Goal: Information Seeking & Learning: Learn about a topic

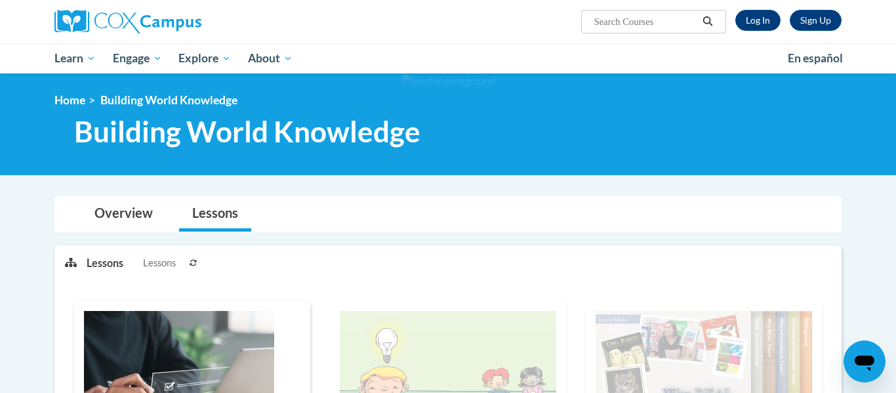
click at [425, 251] on ul "Lessons Lessons" at bounding box center [273, 262] width 372 height 33
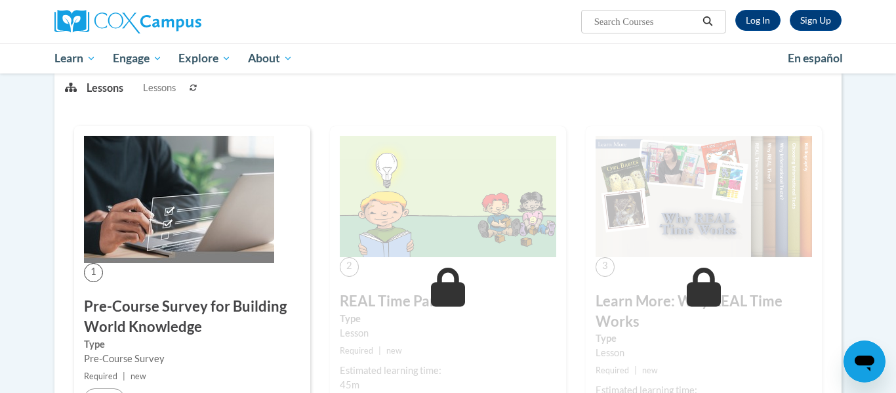
scroll to position [157, 0]
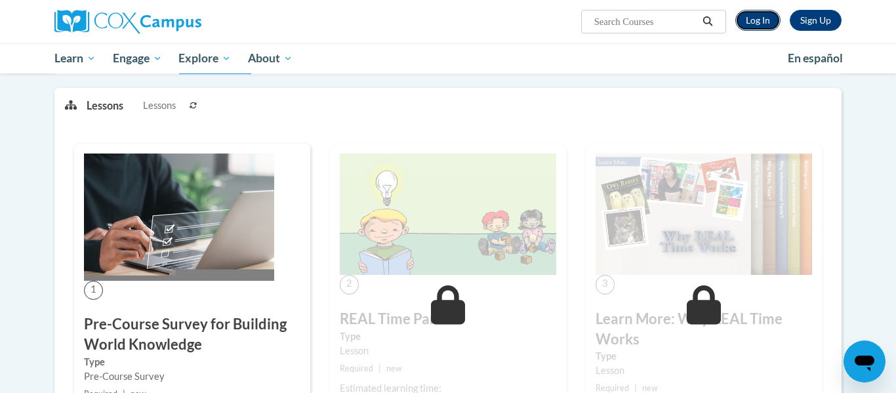
click at [741, 21] on link "Log In" at bounding box center [757, 20] width 45 height 21
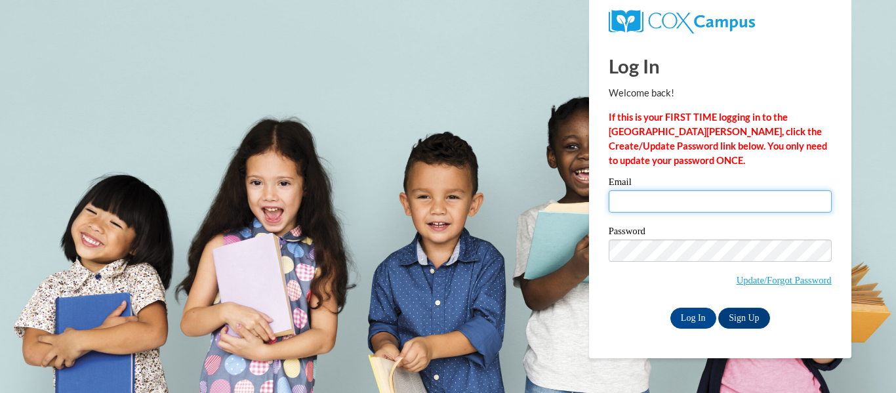
click at [670, 195] on input "Email" at bounding box center [720, 201] width 223 height 22
type input "catherine.peters@petalschools.com"
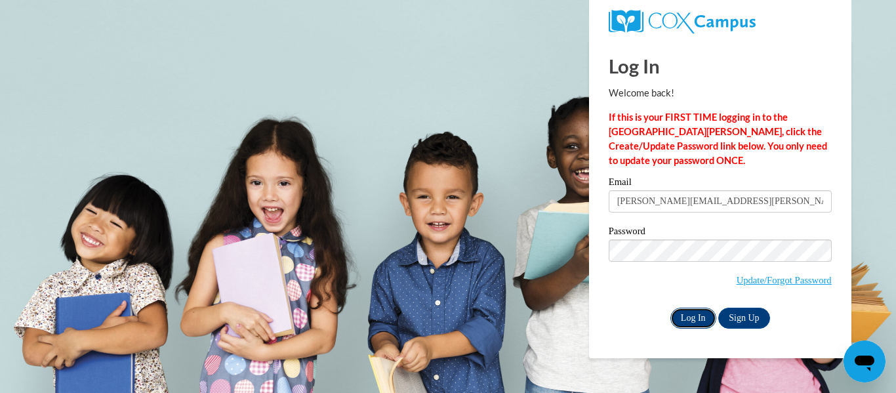
click at [701, 321] on input "Log In" at bounding box center [693, 318] width 46 height 21
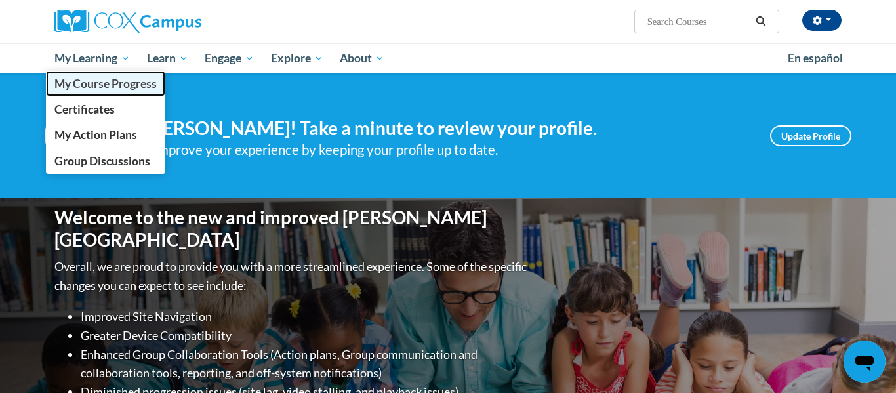
click at [126, 83] on span "My Course Progress" at bounding box center [105, 84] width 102 height 14
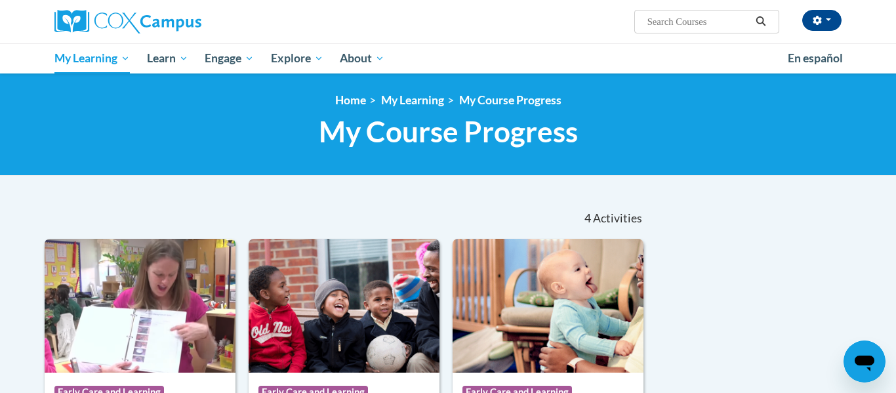
click at [243, 196] on div at bounding box center [448, 196] width 826 height 1
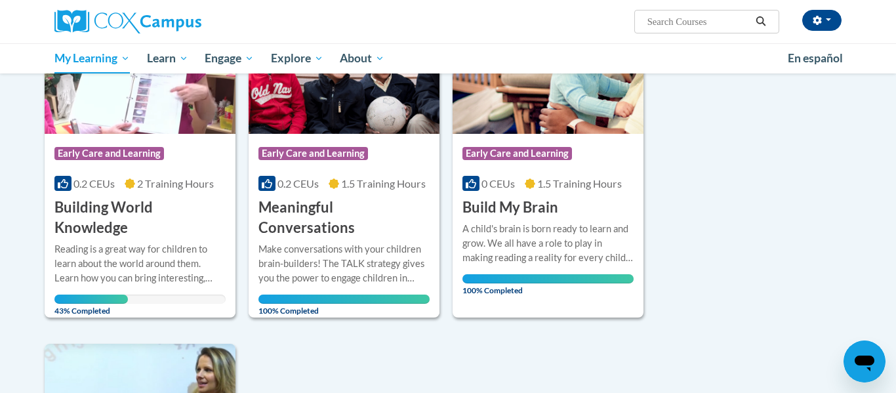
scroll to position [236, 0]
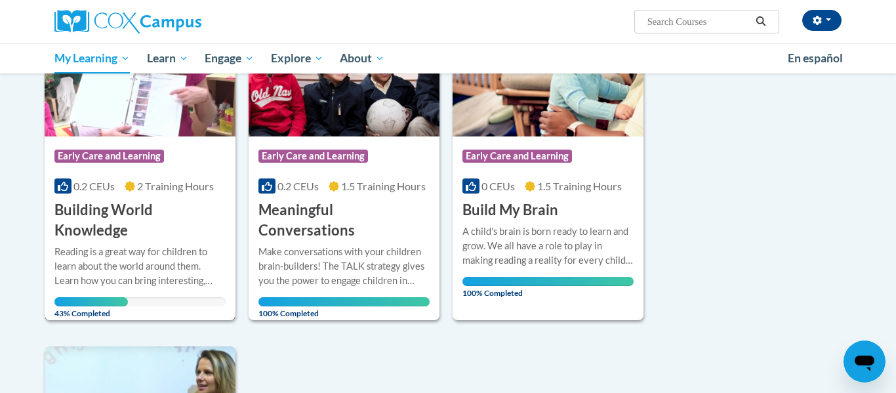
click at [138, 209] on h3 "Building World Knowledge" at bounding box center [139, 220] width 171 height 41
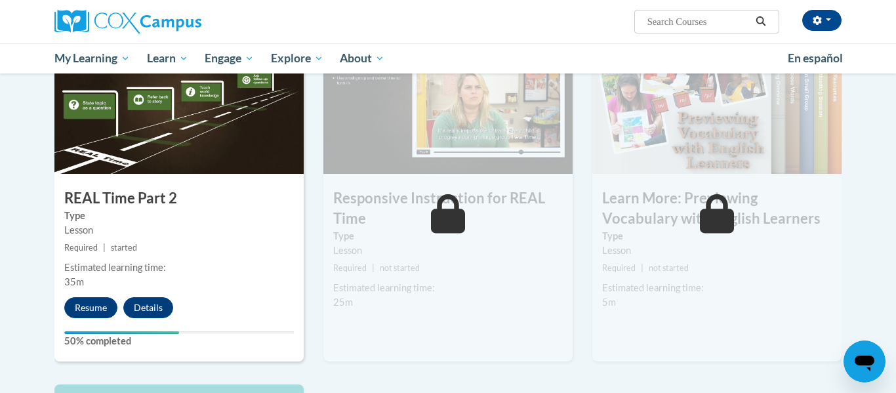
scroll to position [682, 0]
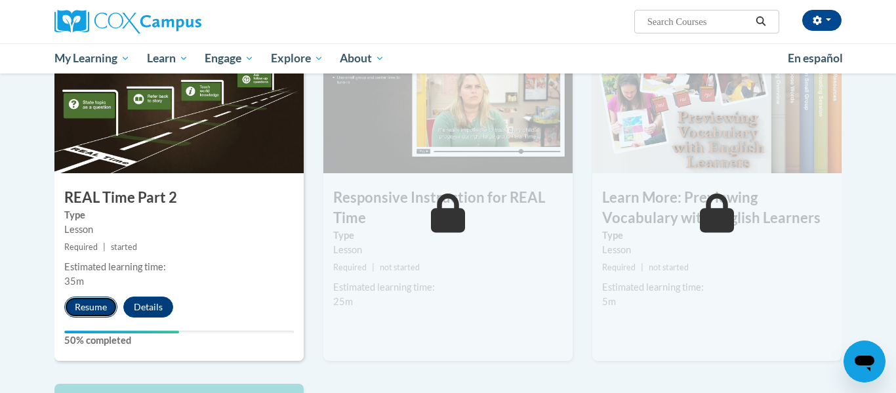
click at [93, 306] on button "Resume" at bounding box center [90, 306] width 53 height 21
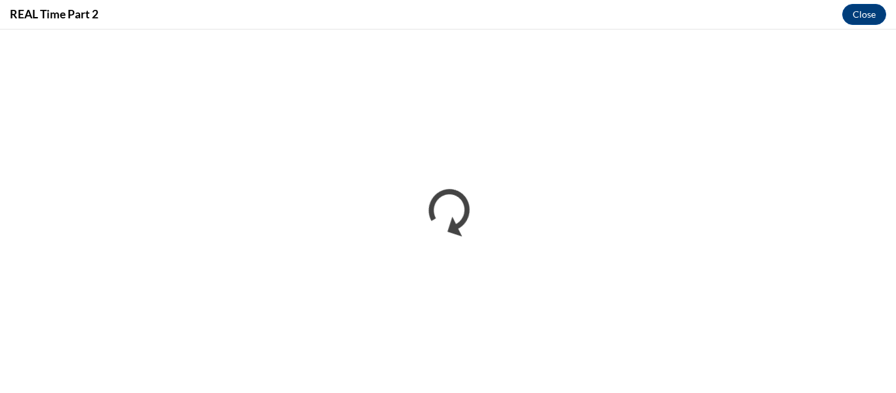
scroll to position [0, 0]
